Goal: Check status: Check status

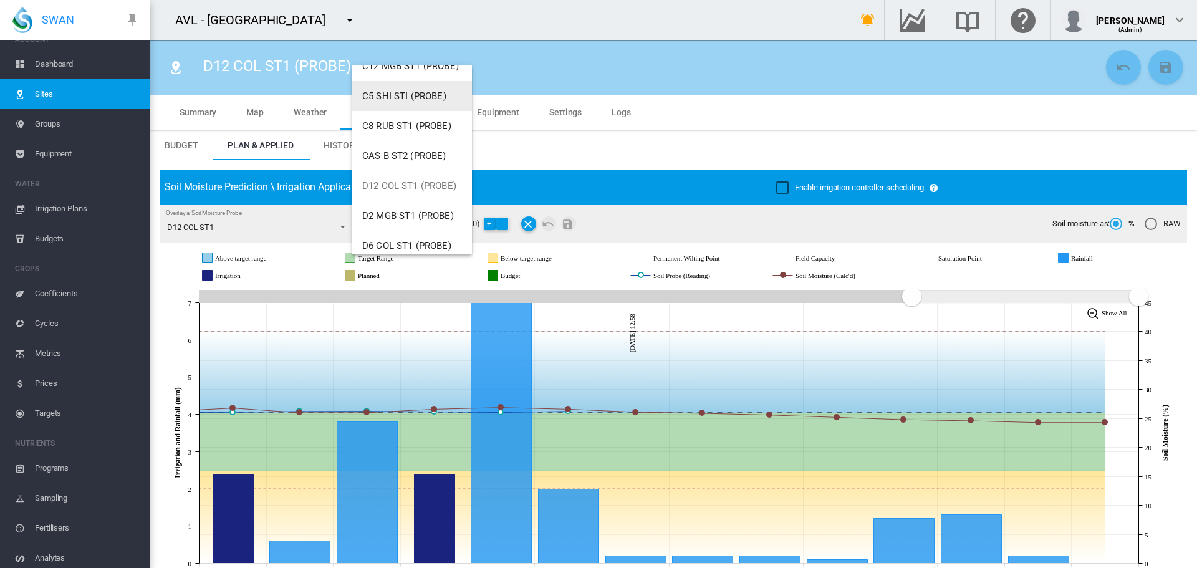
scroll to position [187, 0]
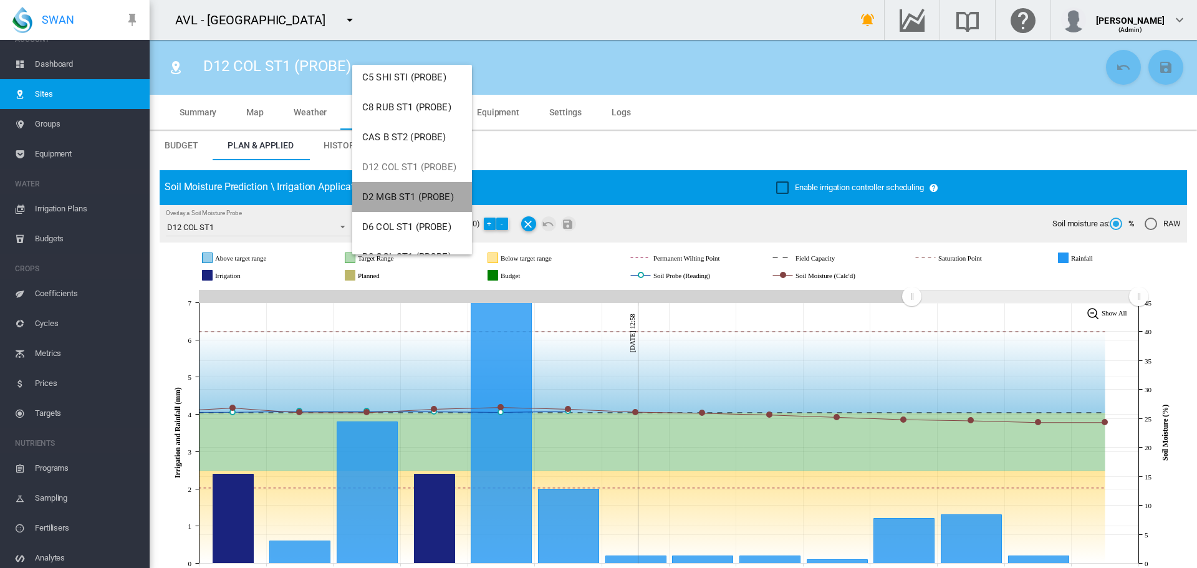
click at [420, 194] on span "D2 MGB ST1 (PROBE)" at bounding box center [408, 196] width 92 height 11
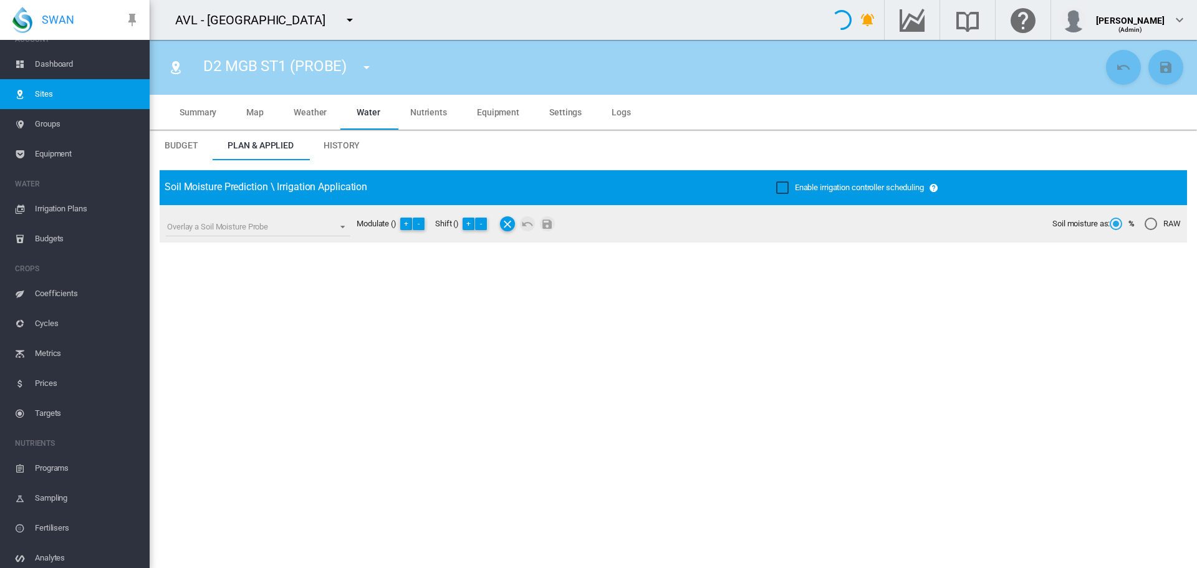
type input "**********"
type input "*********"
type input "**"
type input "*****"
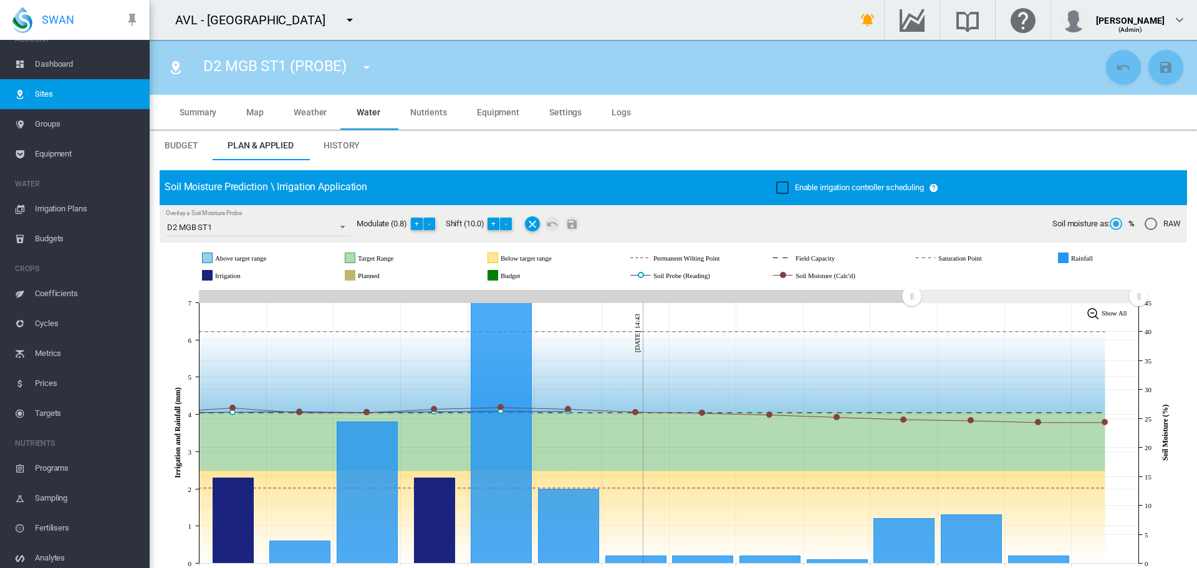
click at [367, 67] on md-icon "icon-menu-down" at bounding box center [366, 67] width 15 height 15
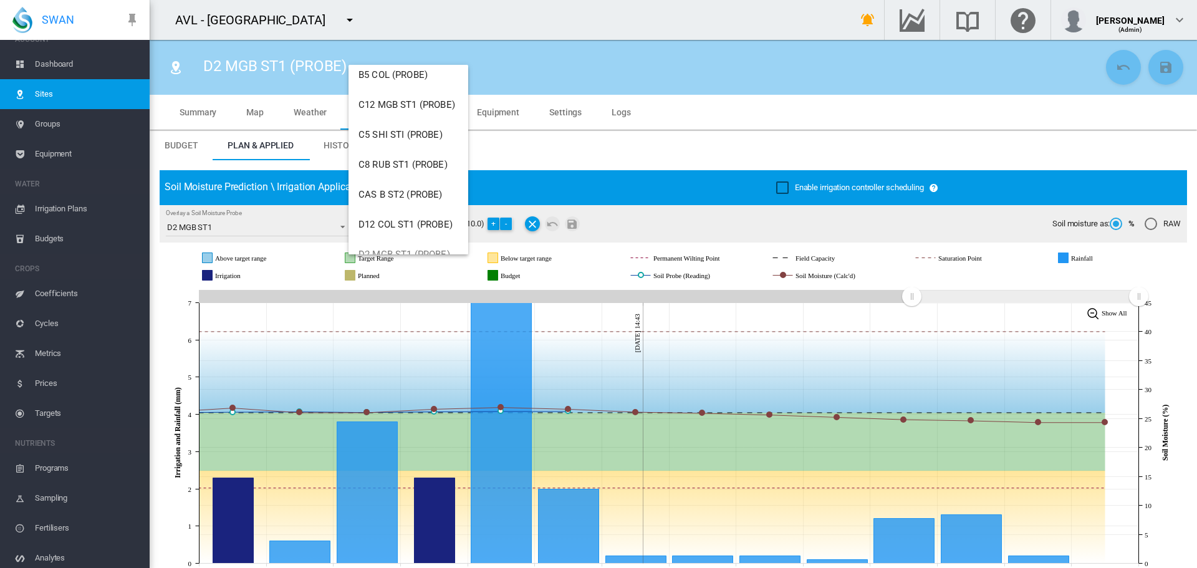
scroll to position [249, 0]
click at [390, 166] on span "D6 COL ST1 (PROBE)" at bounding box center [402, 164] width 89 height 11
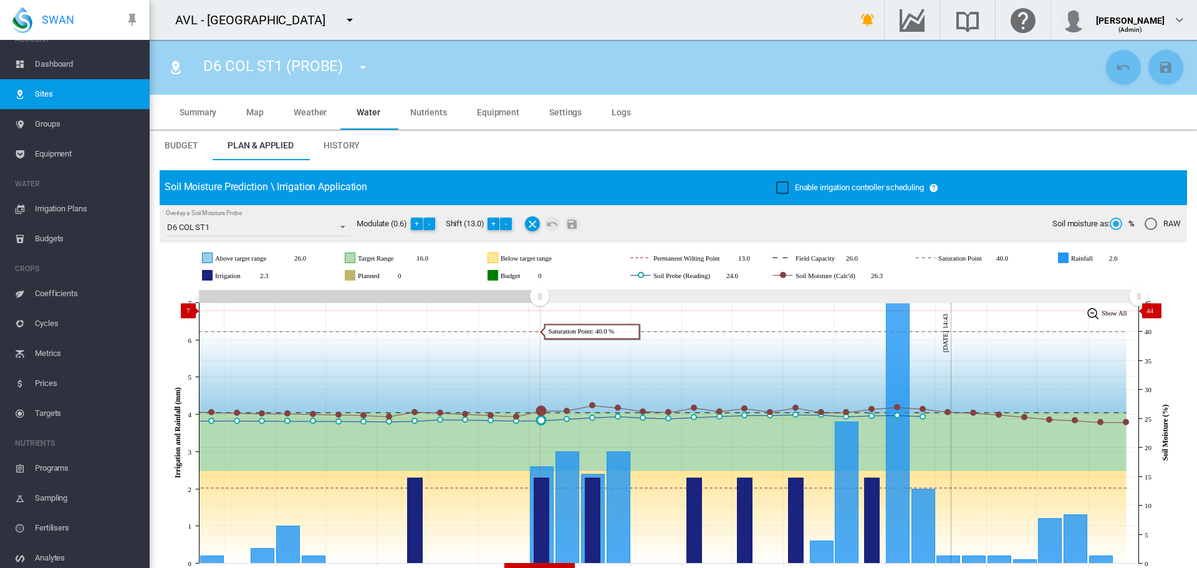
drag, startPoint x: 827, startPoint y: 304, endPoint x: 539, endPoint y: 310, distance: 287.5
click at [539, 310] on icon "JavaScript chart by amCharts 3.21.15 Aug 14 Aug 16 Aug 18 Aug 20 Aug 22 Aug 24 …" at bounding box center [669, 433] width 1018 height 292
click at [497, 219] on button "+" at bounding box center [493, 224] width 12 height 12
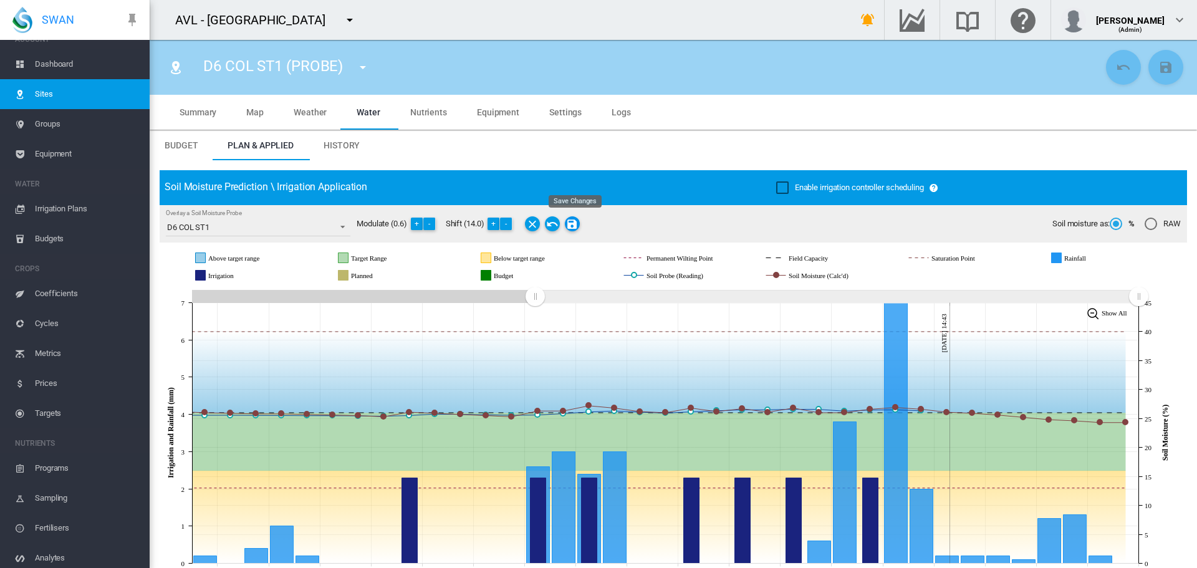
click at [577, 224] on md-icon "Save Changes" at bounding box center [572, 223] width 15 height 15
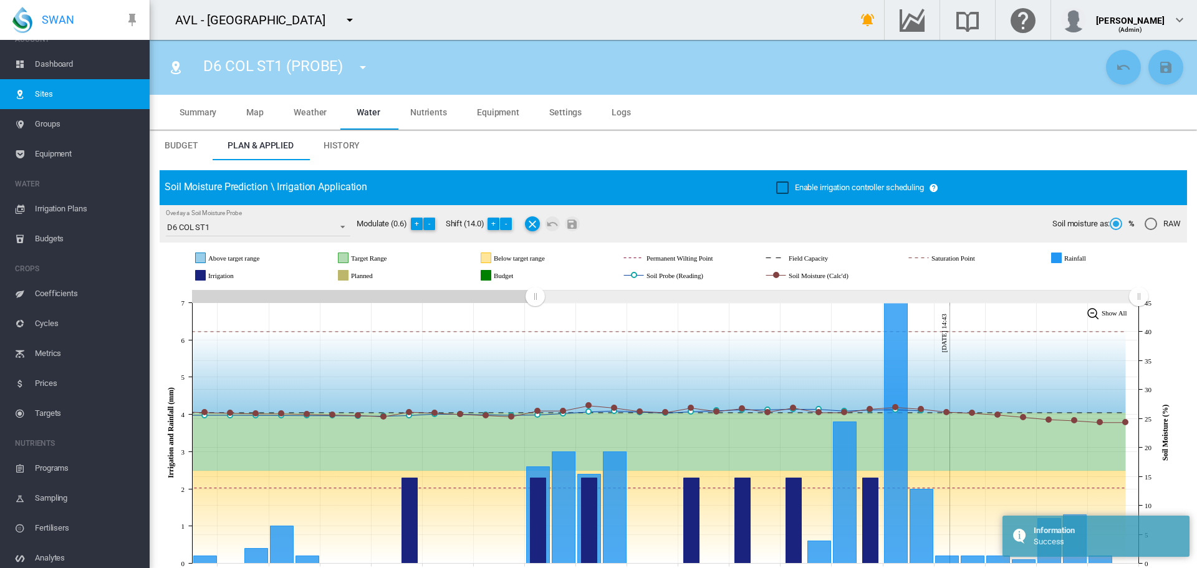
click at [365, 66] on md-icon "icon-menu-down" at bounding box center [362, 67] width 15 height 15
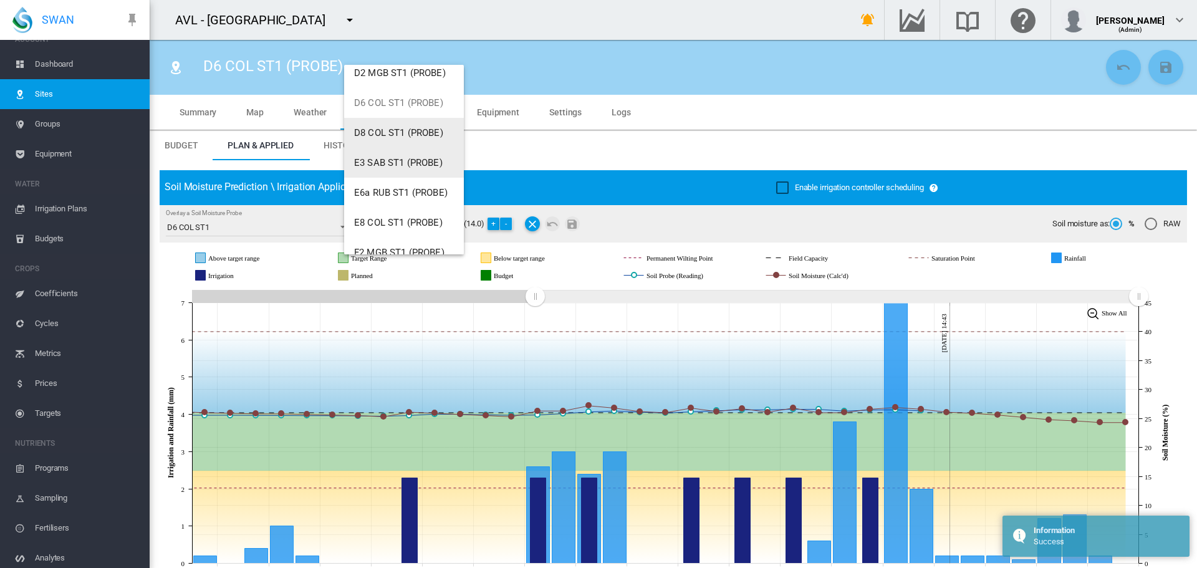
scroll to position [312, 0]
click at [388, 130] on span "D8 COL ST1 (PROBE)" at bounding box center [398, 132] width 89 height 11
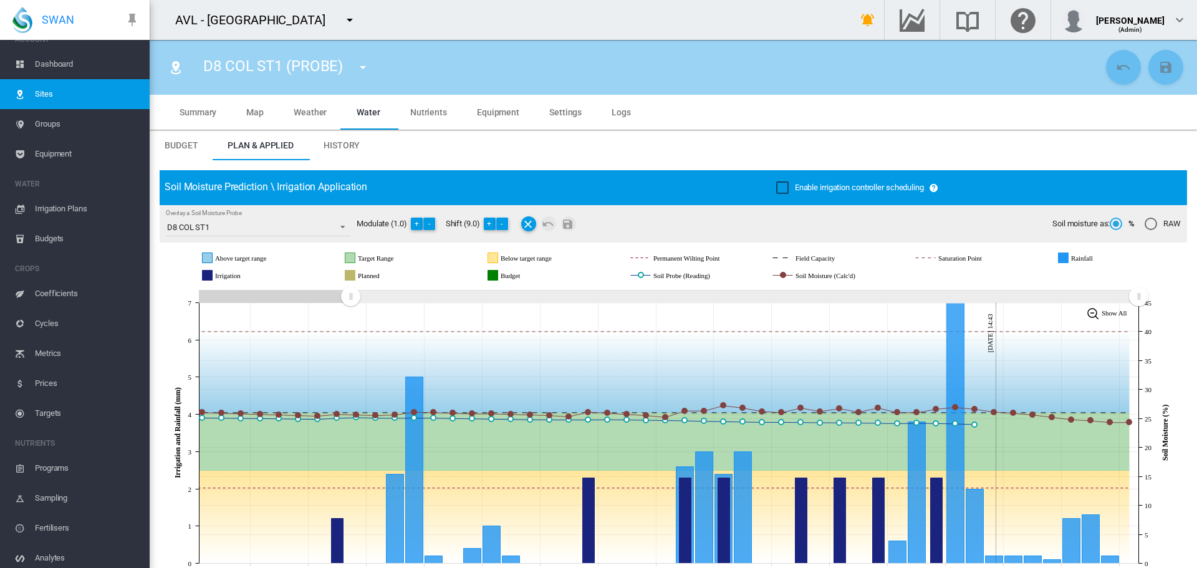
drag, startPoint x: 911, startPoint y: 297, endPoint x: 350, endPoint y: 294, distance: 561.0
click at [350, 294] on rect "Zoom chart using cursor arrows" at bounding box center [351, 297] width 16 height 12
click at [489, 224] on button "+" at bounding box center [490, 224] width 12 height 12
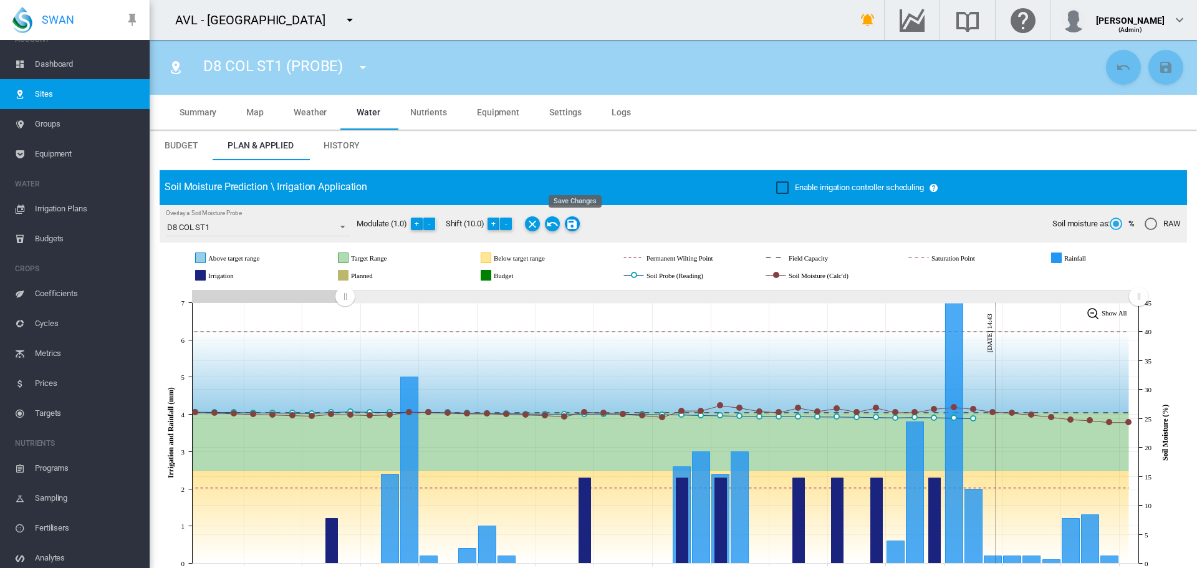
click at [577, 221] on md-icon "Save Changes" at bounding box center [572, 223] width 15 height 15
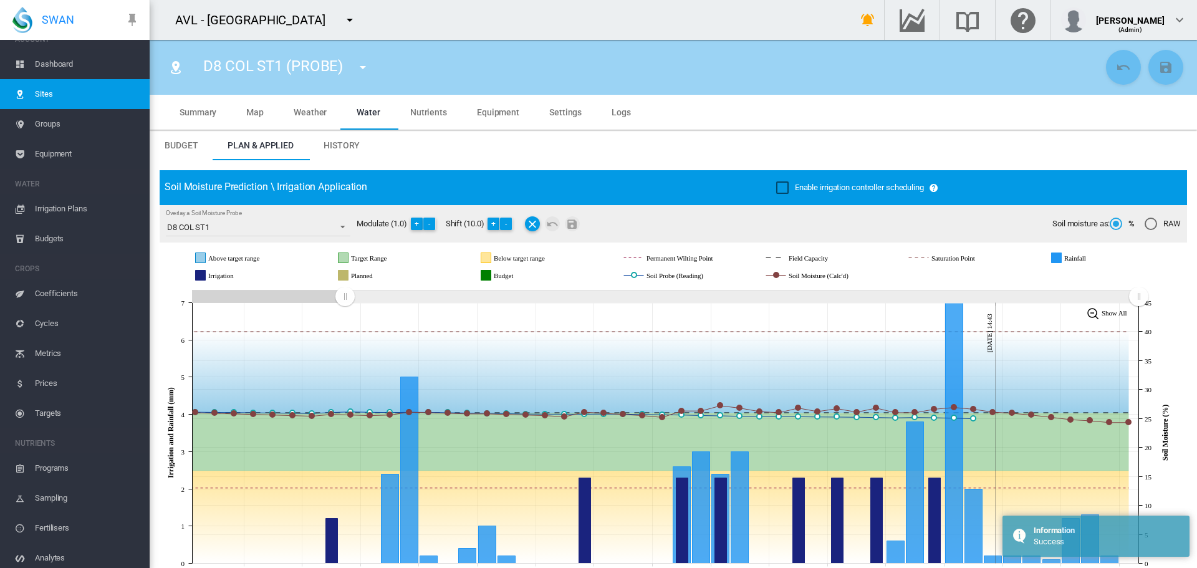
click at [362, 66] on md-icon "icon-menu-down" at bounding box center [362, 67] width 15 height 15
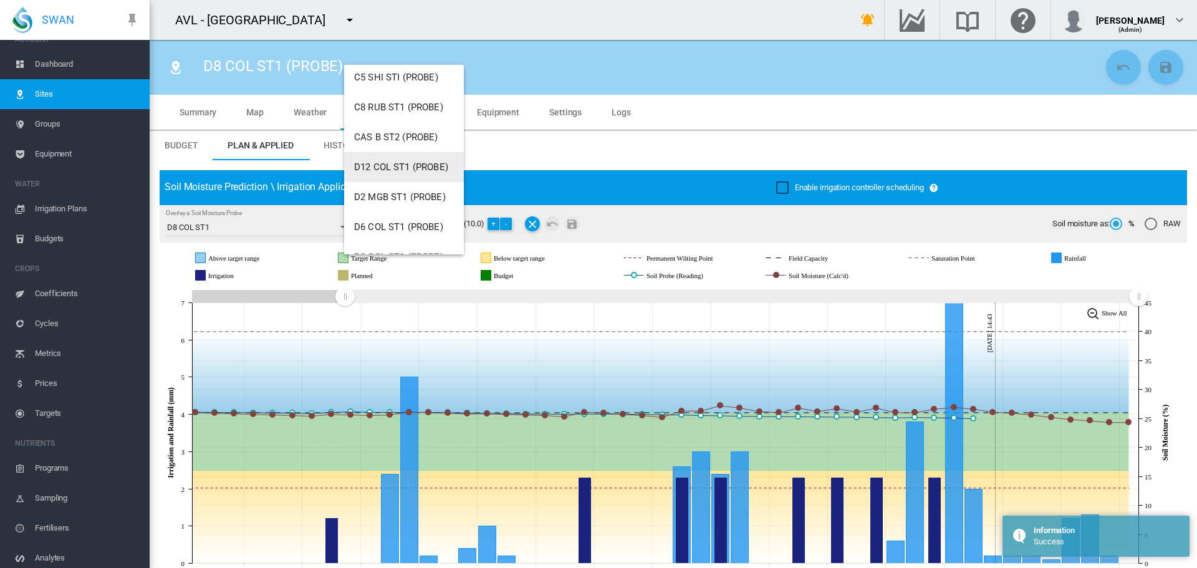
scroll to position [374, 0]
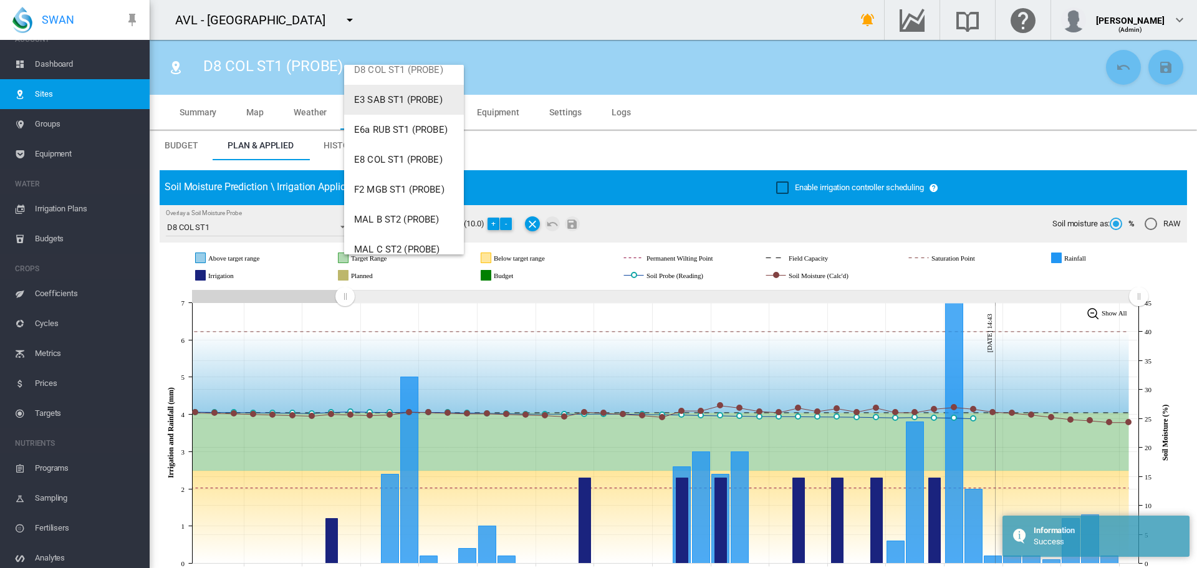
click at [402, 99] on span "E3 SAB ST1 (PROBE)" at bounding box center [398, 99] width 89 height 11
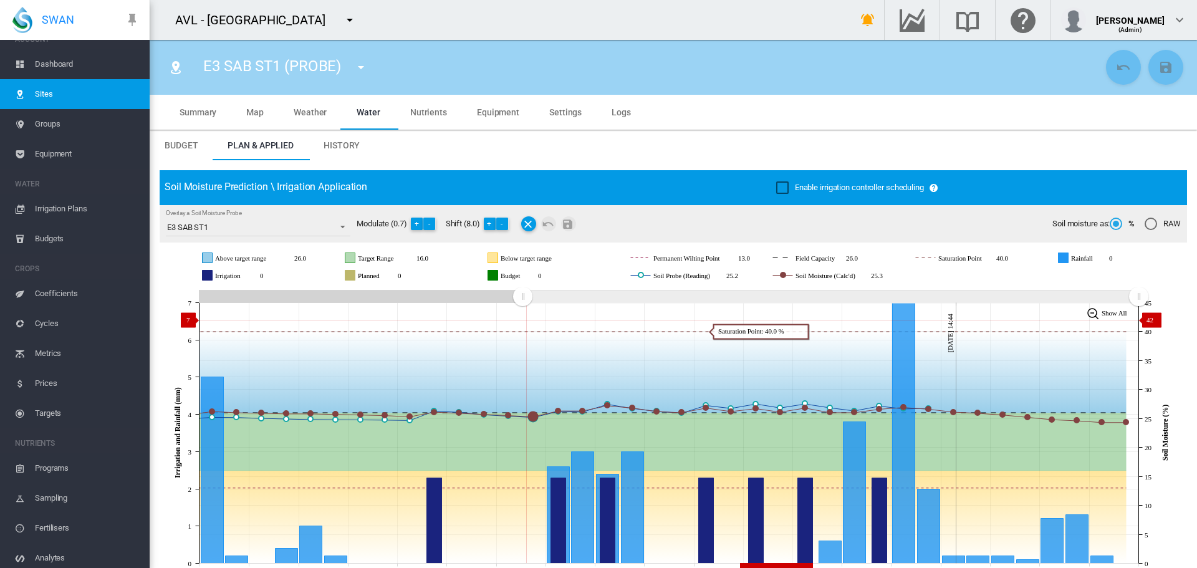
drag, startPoint x: 791, startPoint y: 309, endPoint x: 522, endPoint y: 320, distance: 268.9
click at [522, 320] on icon "JavaScript chart by amCharts 3.21.15 Aug 12 Aug 14 Aug 16 Aug 18 Aug 20 Aug 22 …" at bounding box center [669, 433] width 1018 height 292
click at [363, 69] on md-icon "icon-menu-down" at bounding box center [360, 67] width 15 height 15
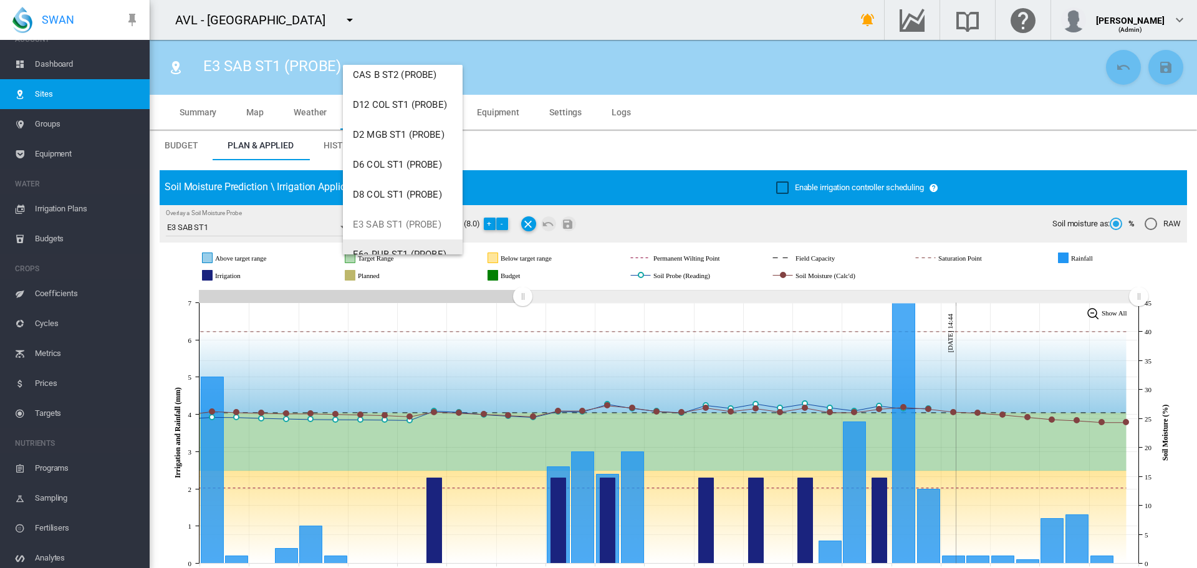
scroll to position [264, 0]
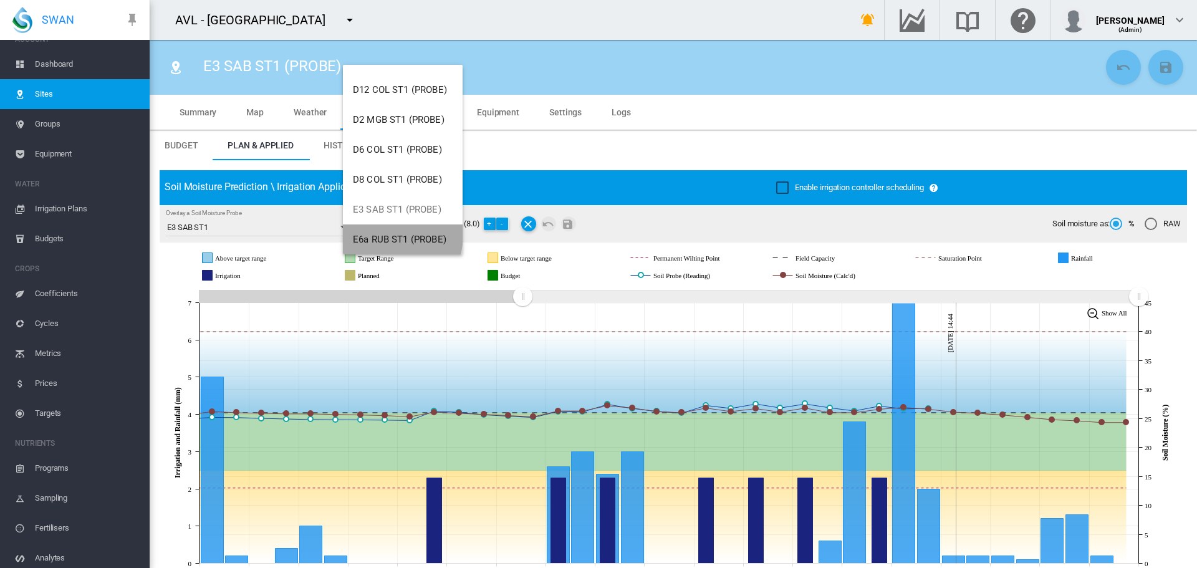
click at [383, 234] on span "E6a RUB ST1 (PROBE)" at bounding box center [400, 239] width 94 height 11
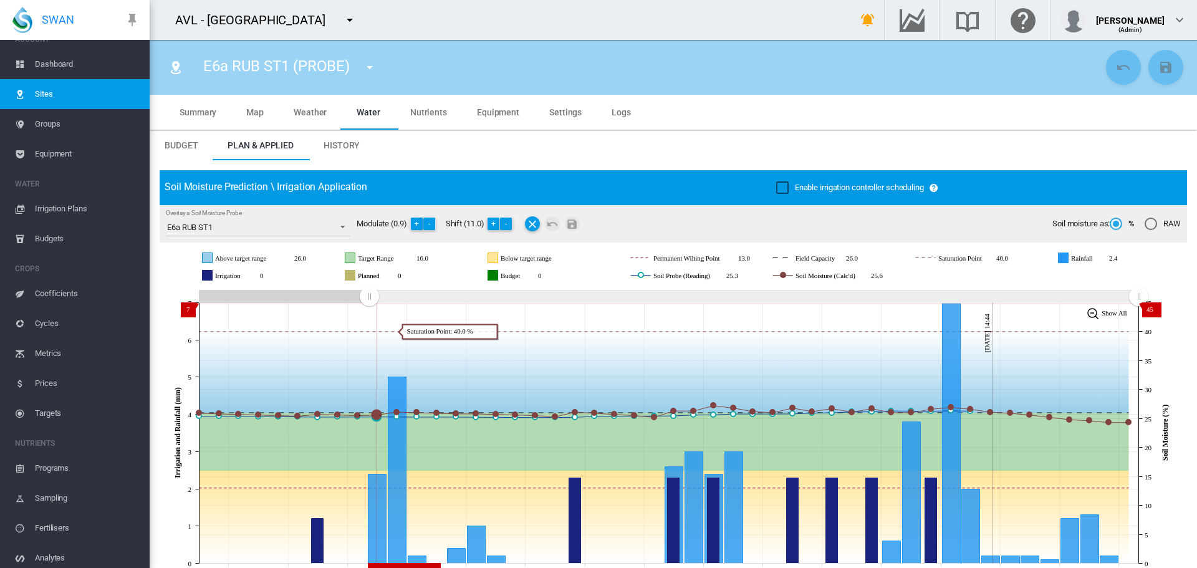
drag, startPoint x: 913, startPoint y: 297, endPoint x: 369, endPoint y: 304, distance: 543.6
click at [369, 304] on g "Zoom chart using cursor arrows" at bounding box center [369, 296] width 22 height 22
click at [368, 67] on md-icon "icon-menu-down" at bounding box center [369, 67] width 15 height 15
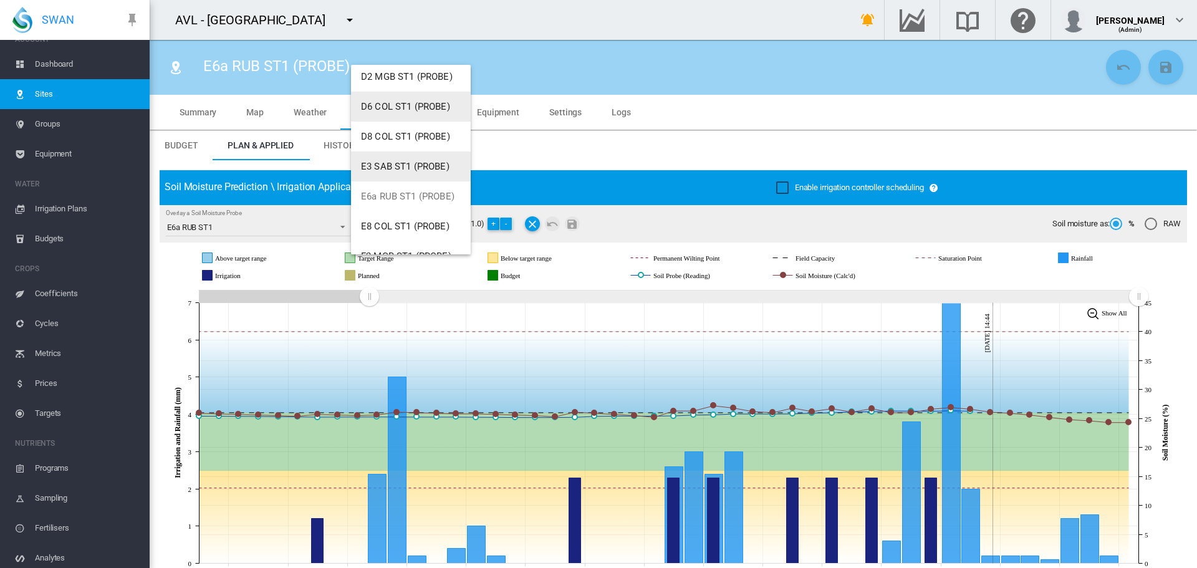
scroll to position [312, 0]
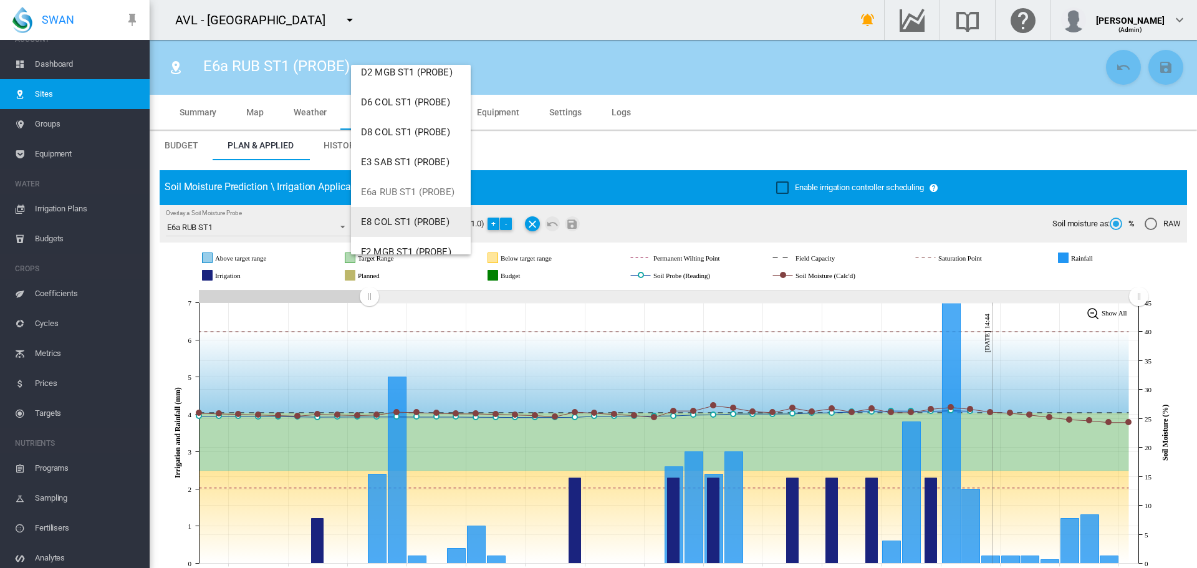
click at [388, 221] on span "E8 COL ST1 (PROBE)" at bounding box center [405, 221] width 89 height 11
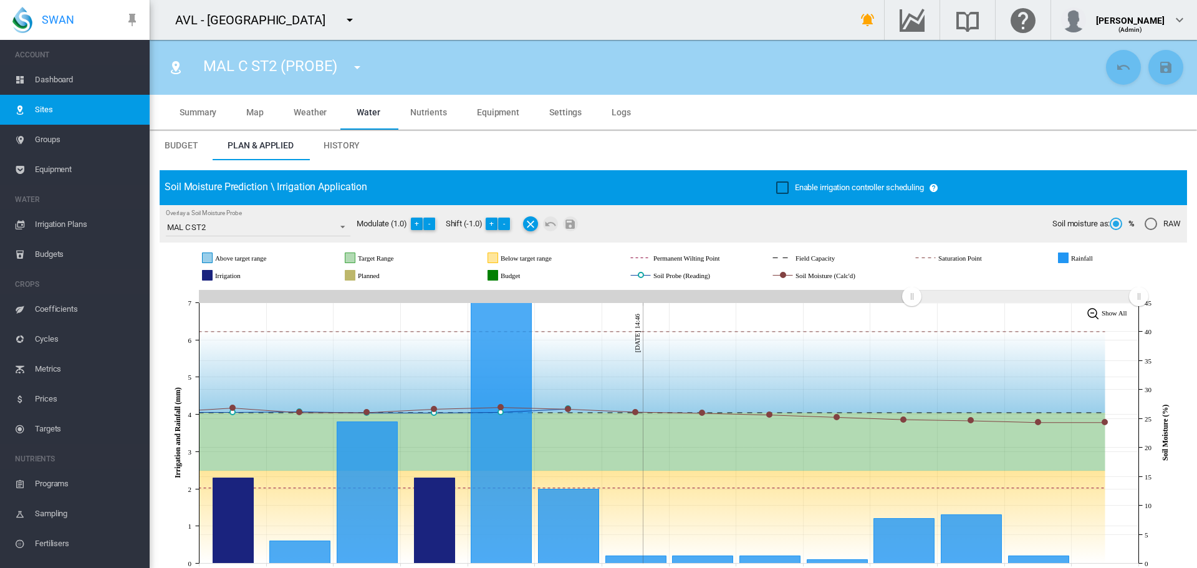
scroll to position [16, 0]
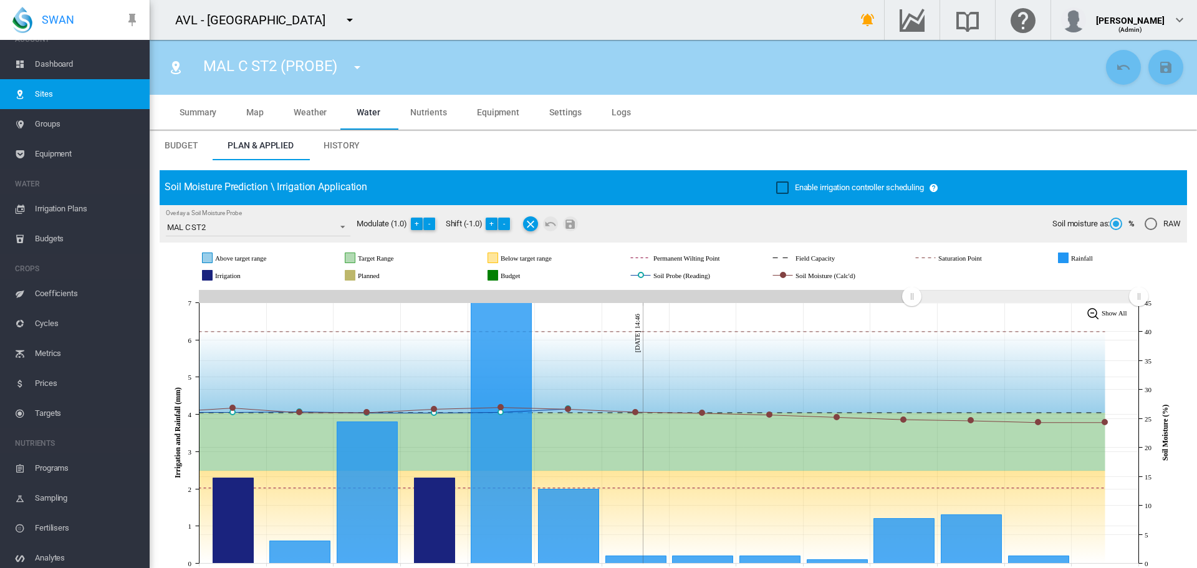
click at [358, 69] on md-icon "icon-menu-down" at bounding box center [357, 67] width 15 height 15
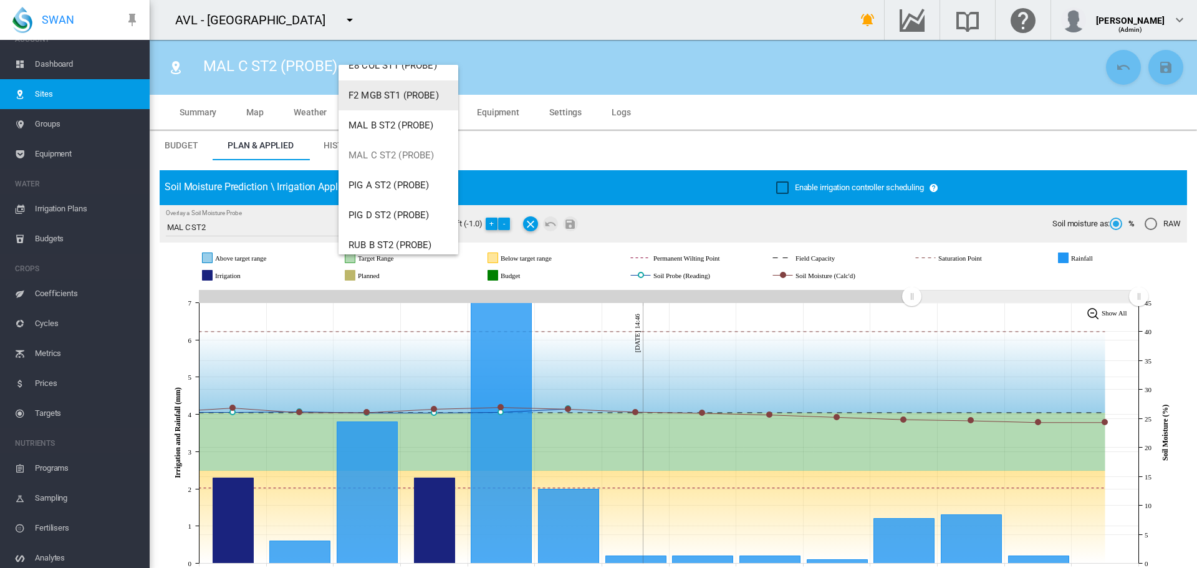
scroll to position [499, 0]
click at [386, 148] on button "PIG A ST2 (PROBE)" at bounding box center [398, 155] width 120 height 30
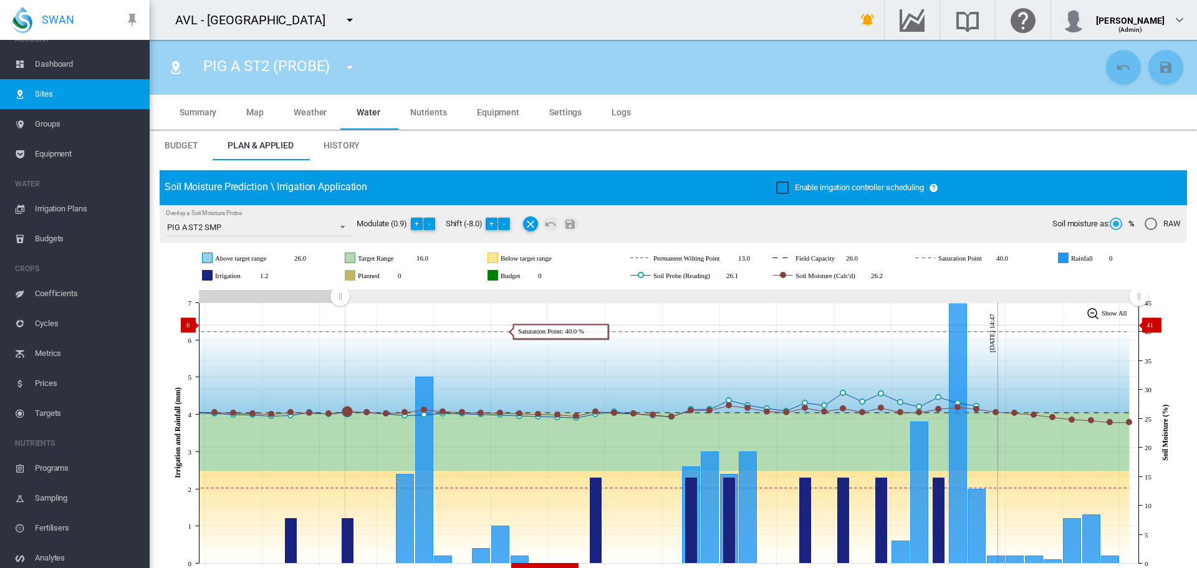
drag, startPoint x: 914, startPoint y: 295, endPoint x: 340, endPoint y: 325, distance: 574.9
click at [340, 325] on icon "JavaScript chart by amCharts [DATE] [DATE] Aug [DATE] Aug [DATE] Aug [DATE] Aug…" at bounding box center [669, 433] width 1018 height 292
click at [430, 225] on button "-" at bounding box center [429, 224] width 12 height 12
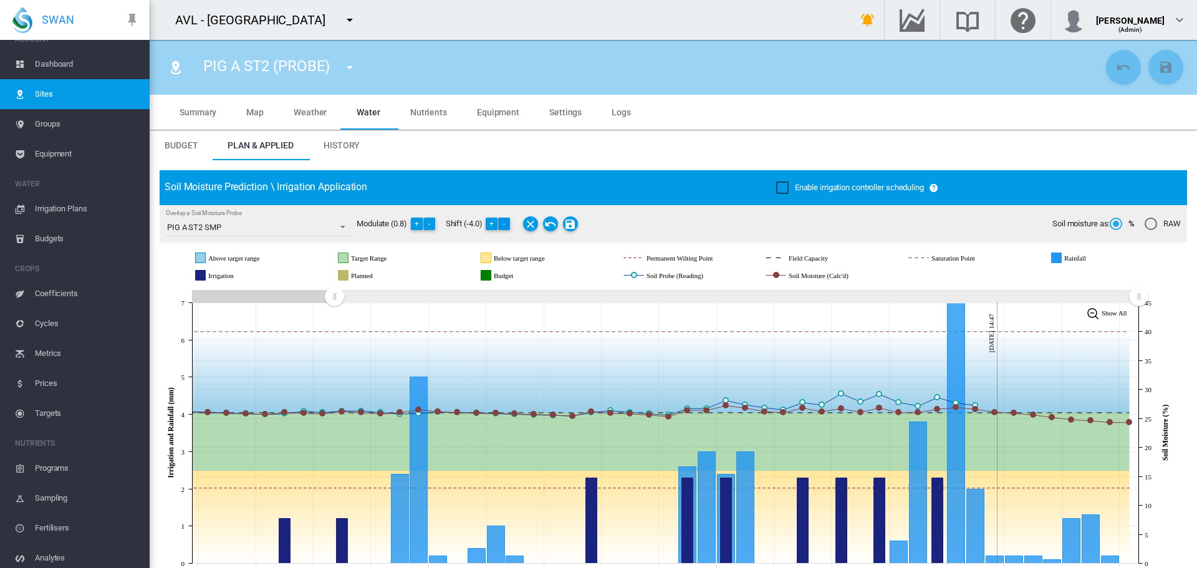
click at [507, 222] on button "-" at bounding box center [504, 224] width 12 height 12
click at [569, 226] on md-icon "Save Changes" at bounding box center [570, 223] width 15 height 15
